Goal: Use online tool/utility: Utilize a website feature to perform a specific function

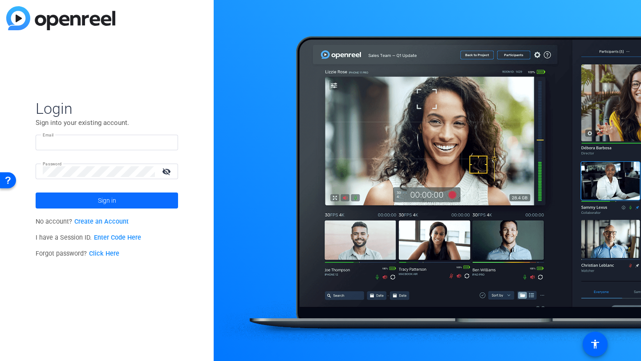
type input "Dontell@createmycontent.com"
click at [123, 207] on span at bounding box center [107, 200] width 142 height 21
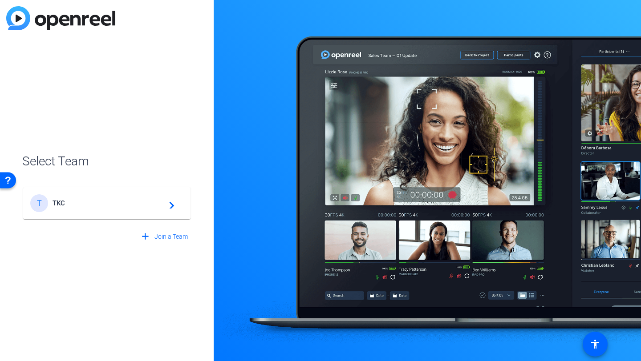
click at [155, 209] on div "T TKC navigate_next" at bounding box center [106, 204] width 153 height 18
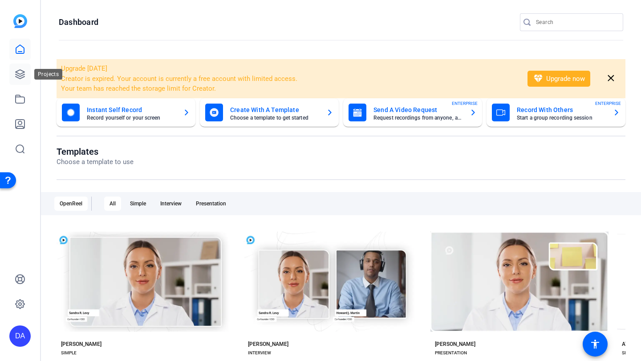
click at [21, 76] on icon at bounding box center [20, 74] width 11 height 11
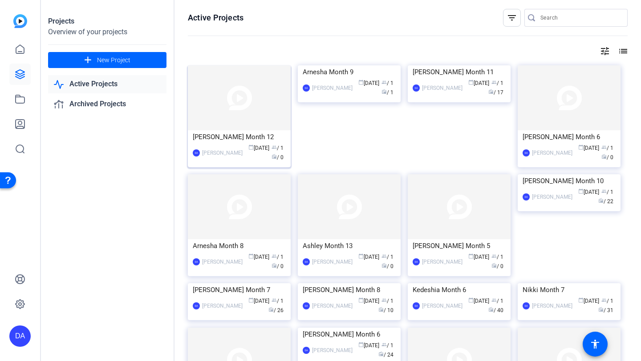
click at [227, 145] on div "DA Dontell Antonio calendar_today Aug 29 group / 1 radio / 0" at bounding box center [239, 153] width 93 height 19
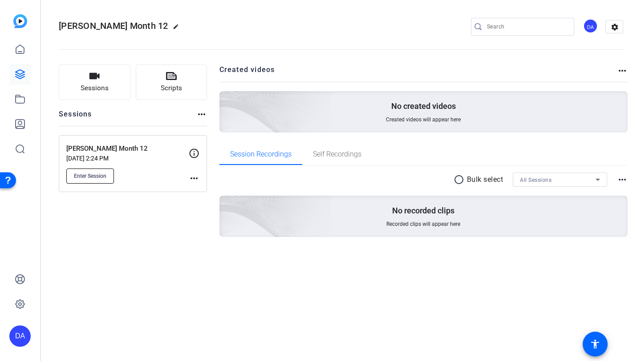
click at [93, 180] on button "Enter Session" at bounding box center [90, 176] width 48 height 15
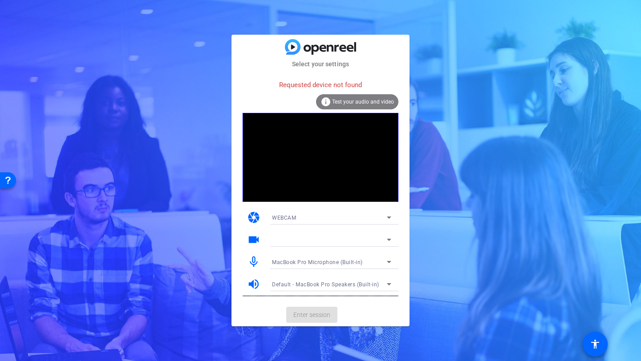
click at [345, 239] on div at bounding box center [329, 240] width 115 height 11
click at [390, 97] on div "info Test your audio and video" at bounding box center [357, 101] width 82 height 15
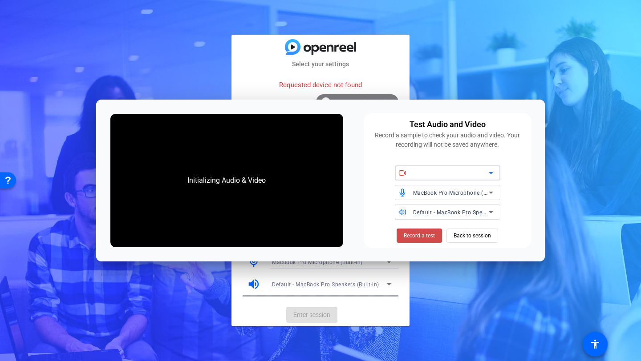
click at [422, 238] on span "Record a test" at bounding box center [419, 236] width 31 height 8
click at [0, 0] on span "Record a test" at bounding box center [0, 0] width 0 height 0
click at [0, 0] on span "Back to session" at bounding box center [0, 0] width 0 height 0
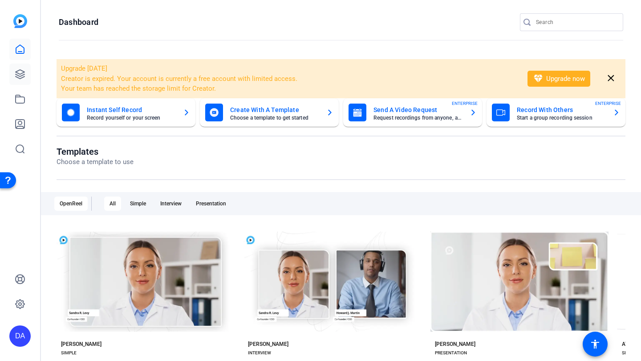
click at [20, 80] on link at bounding box center [19, 74] width 21 height 21
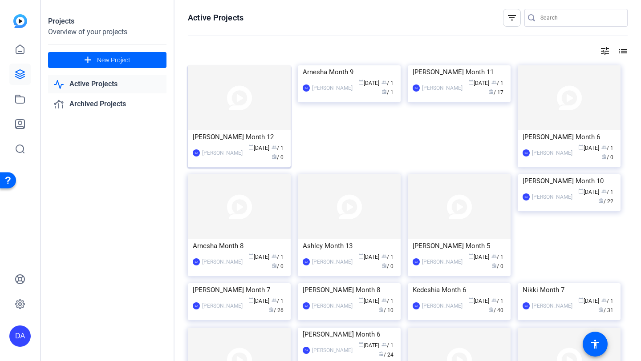
click at [226, 140] on div "[PERSON_NAME] Month 12" at bounding box center [239, 136] width 93 height 13
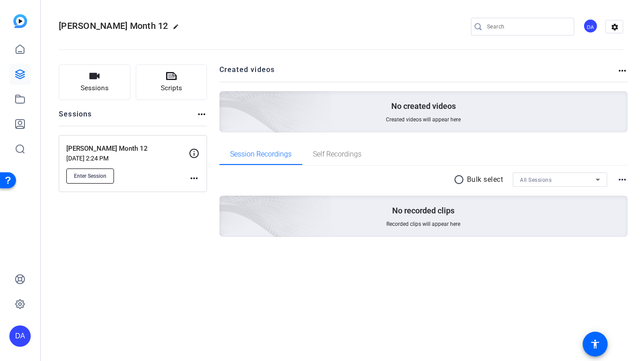
click at [81, 170] on button "Enter Session" at bounding box center [90, 176] width 48 height 15
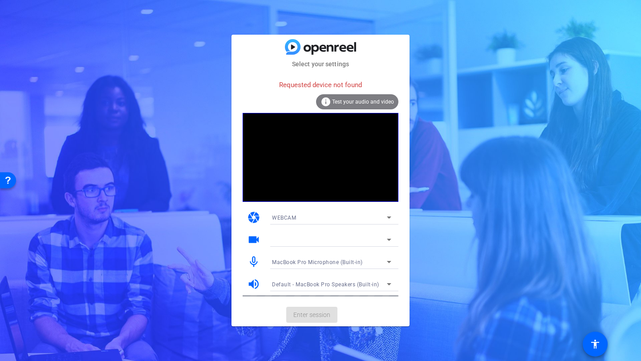
click at [312, 317] on mat-card-actions "Enter session" at bounding box center [320, 315] width 178 height 23
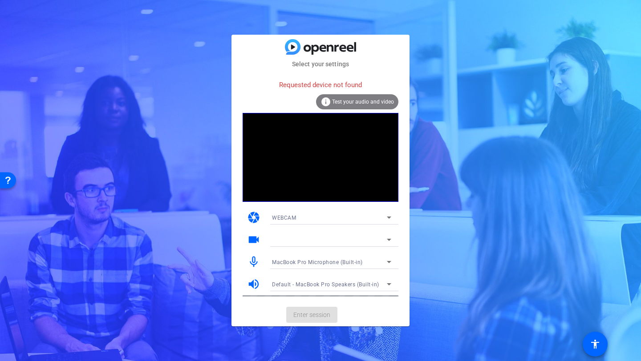
click at [333, 240] on div at bounding box center [329, 240] width 115 height 11
click at [489, 181] on div "Select your settings Requested device not found info Test your audio and video …" at bounding box center [320, 180] width 641 height 361
click at [314, 311] on mat-card-actions "Enter session" at bounding box center [320, 315] width 178 height 23
click at [317, 317] on mat-card-actions "Enter session" at bounding box center [320, 315] width 178 height 23
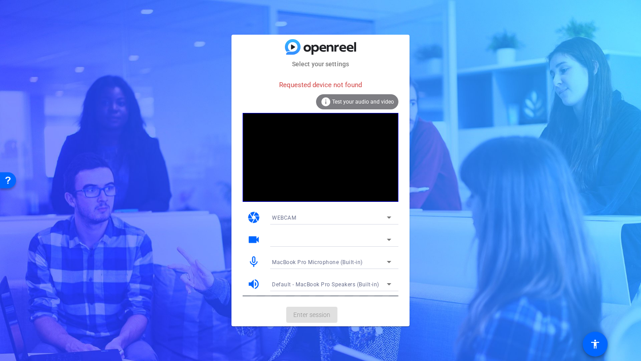
click at [351, 103] on span "Test your audio and video" at bounding box center [363, 102] width 62 height 6
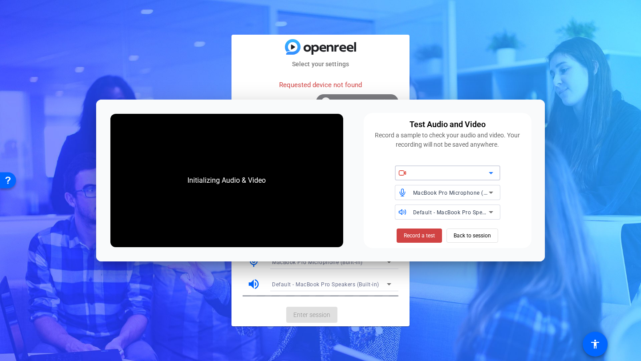
click at [0, 0] on div "MacBook Pro Microphone (Built-in)" at bounding box center [0, 0] width 0 height 0
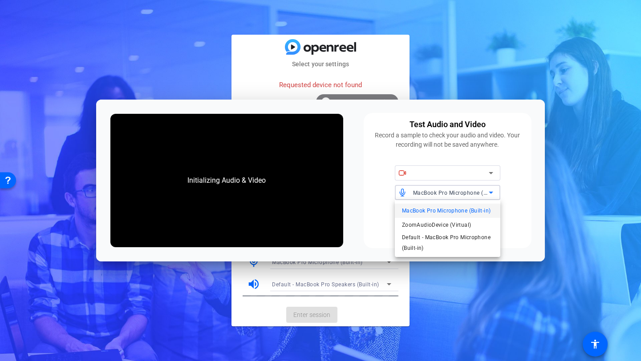
click at [0, 0] on div at bounding box center [0, 0] width 0 height 0
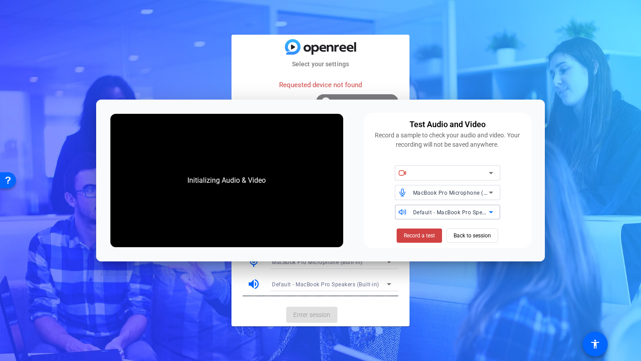
click at [0, 0] on span "Default - MacBook Pro Speakers (Built-in)" at bounding box center [0, 0] width 0 height 0
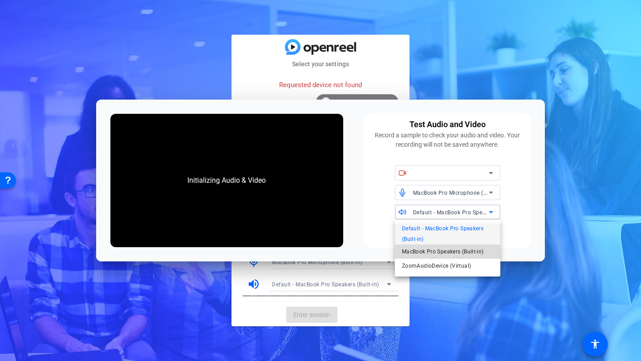
click at [0, 0] on span "MacBook Pro Speakers (Built-in)" at bounding box center [0, 0] width 0 height 0
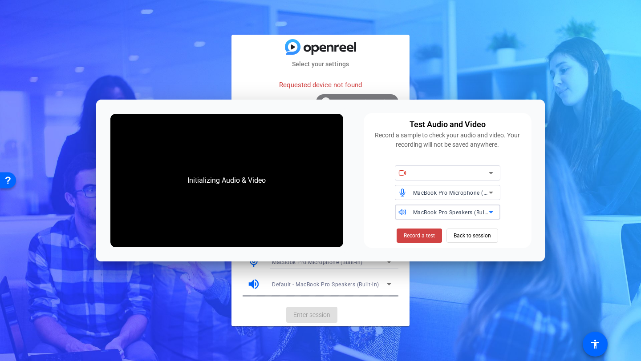
click at [0, 0] on span "MacBook Pro Speakers (Built-in)" at bounding box center [0, 0] width 0 height 0
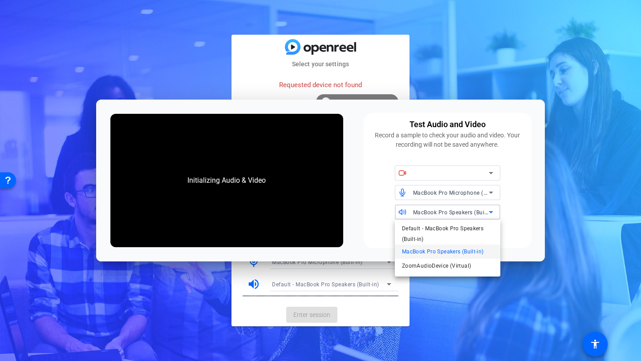
click at [0, 0] on div at bounding box center [0, 0] width 0 height 0
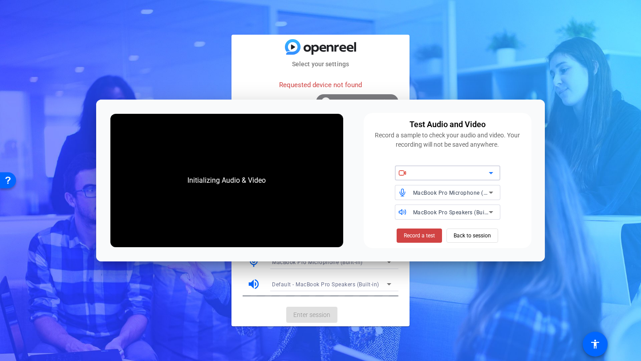
click at [0, 0] on div at bounding box center [0, 0] width 0 height 0
click at [0, 0] on span "Back to session" at bounding box center [0, 0] width 0 height 0
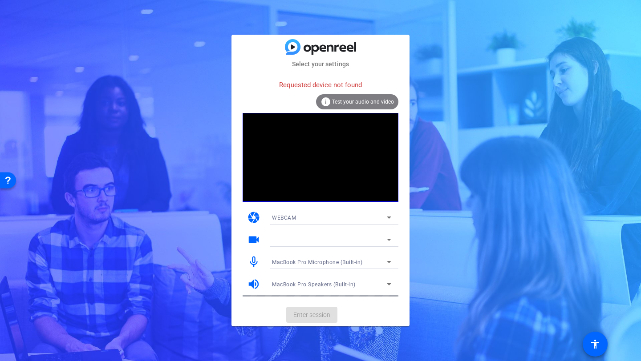
click at [337, 238] on div at bounding box center [329, 240] width 115 height 11
